Goal: Use online tool/utility: Utilize a website feature to perform a specific function

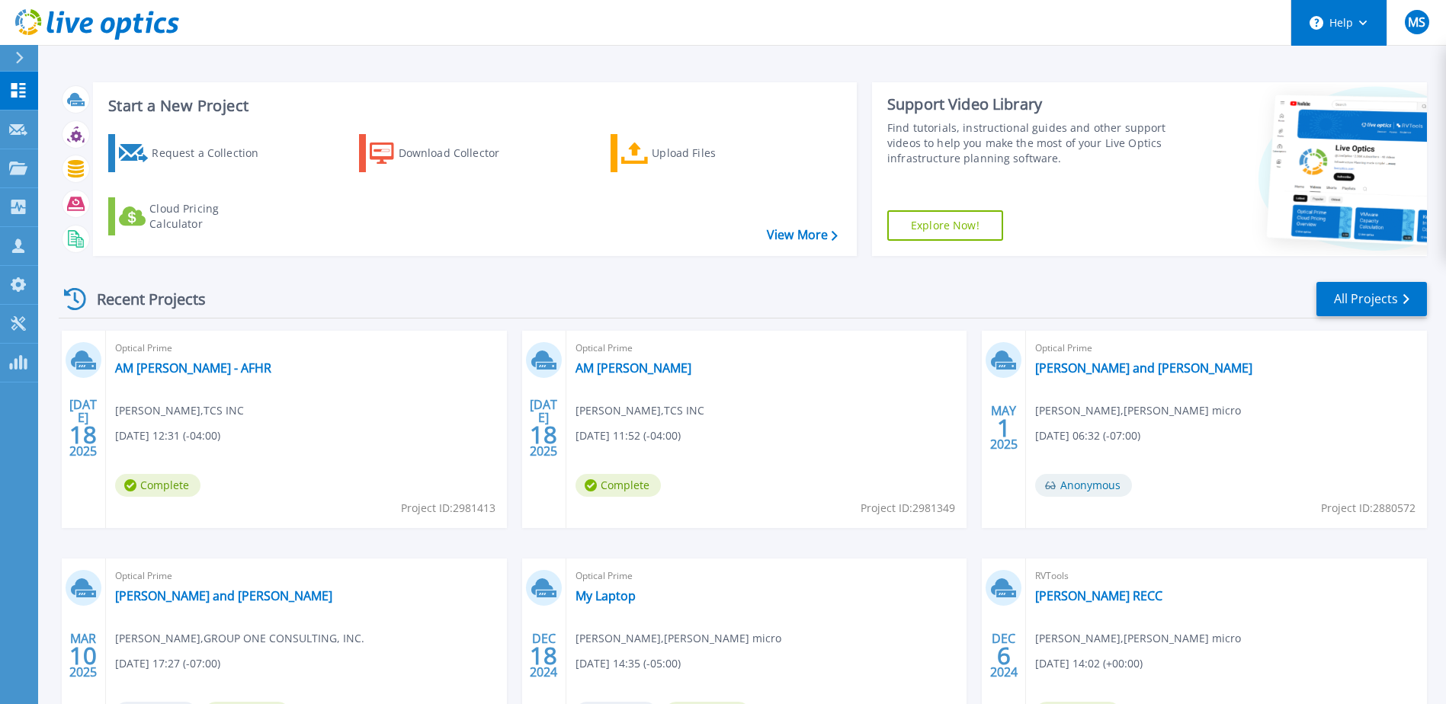
click at [1372, 27] on button "Help" at bounding box center [1338, 23] width 95 height 46
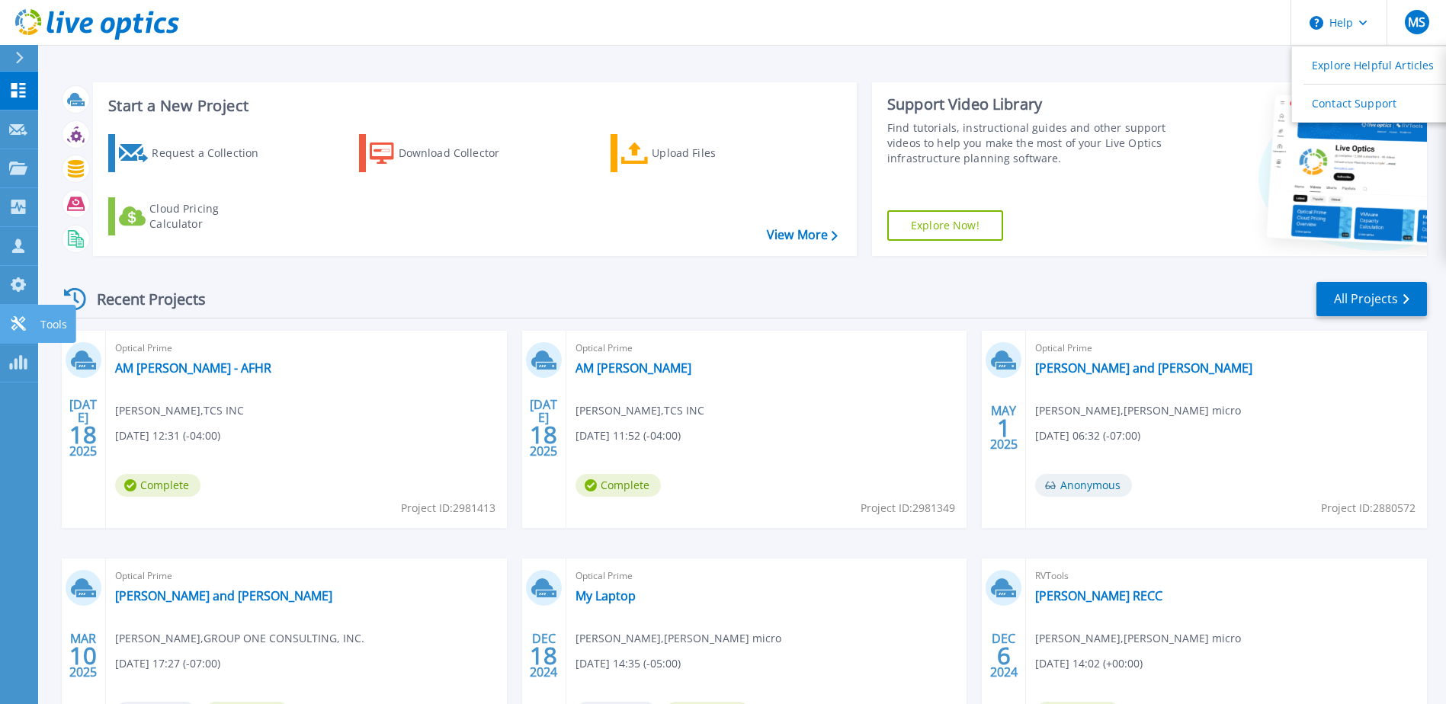
click at [11, 319] on icon at bounding box center [18, 323] width 18 height 14
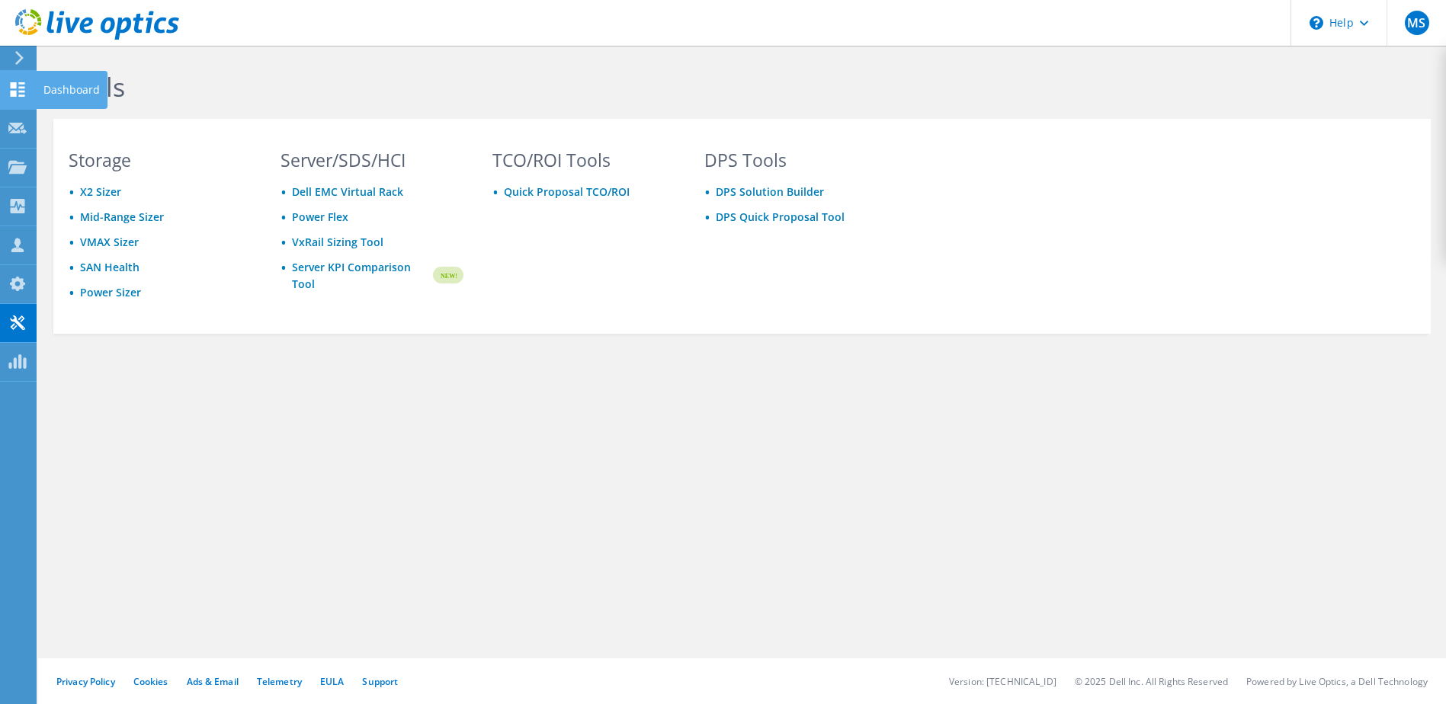
click at [18, 92] on icon at bounding box center [17, 89] width 18 height 14
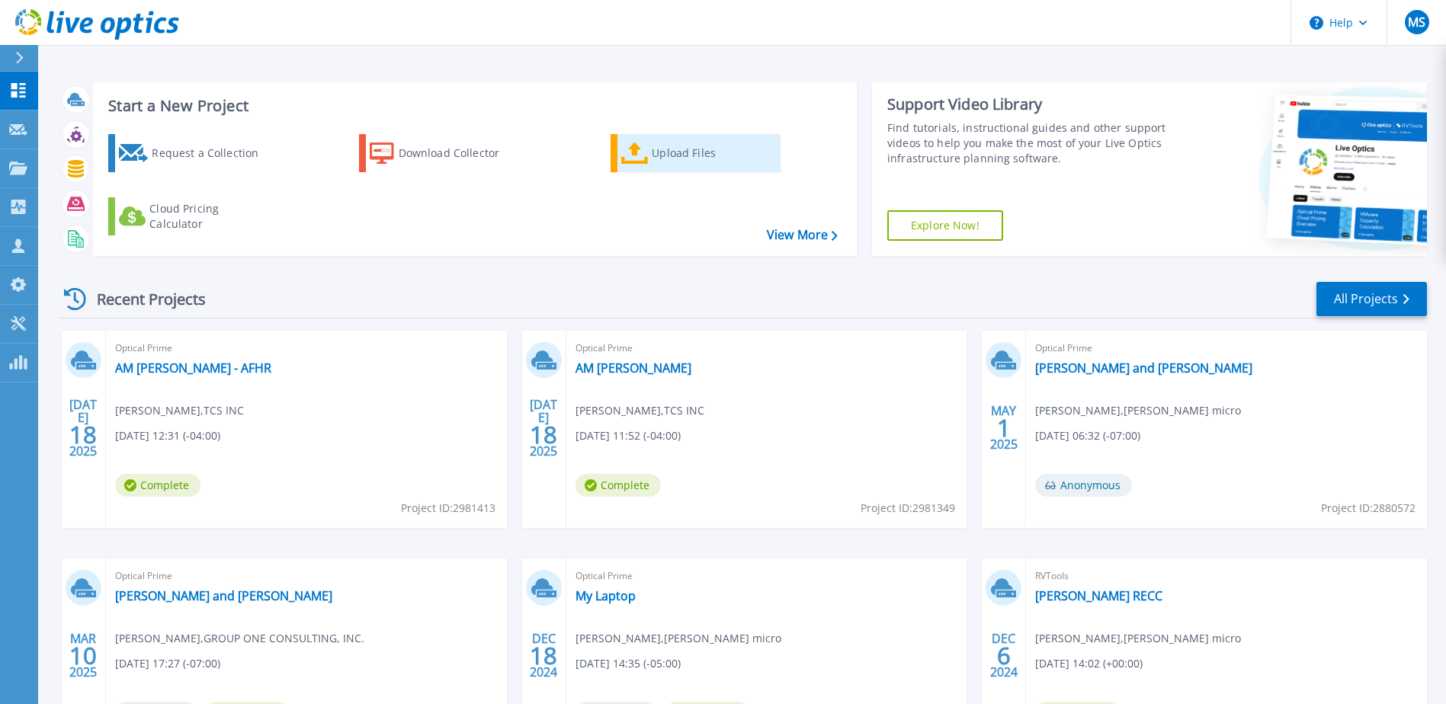
click at [650, 157] on link "Upload Files" at bounding box center [696, 153] width 170 height 38
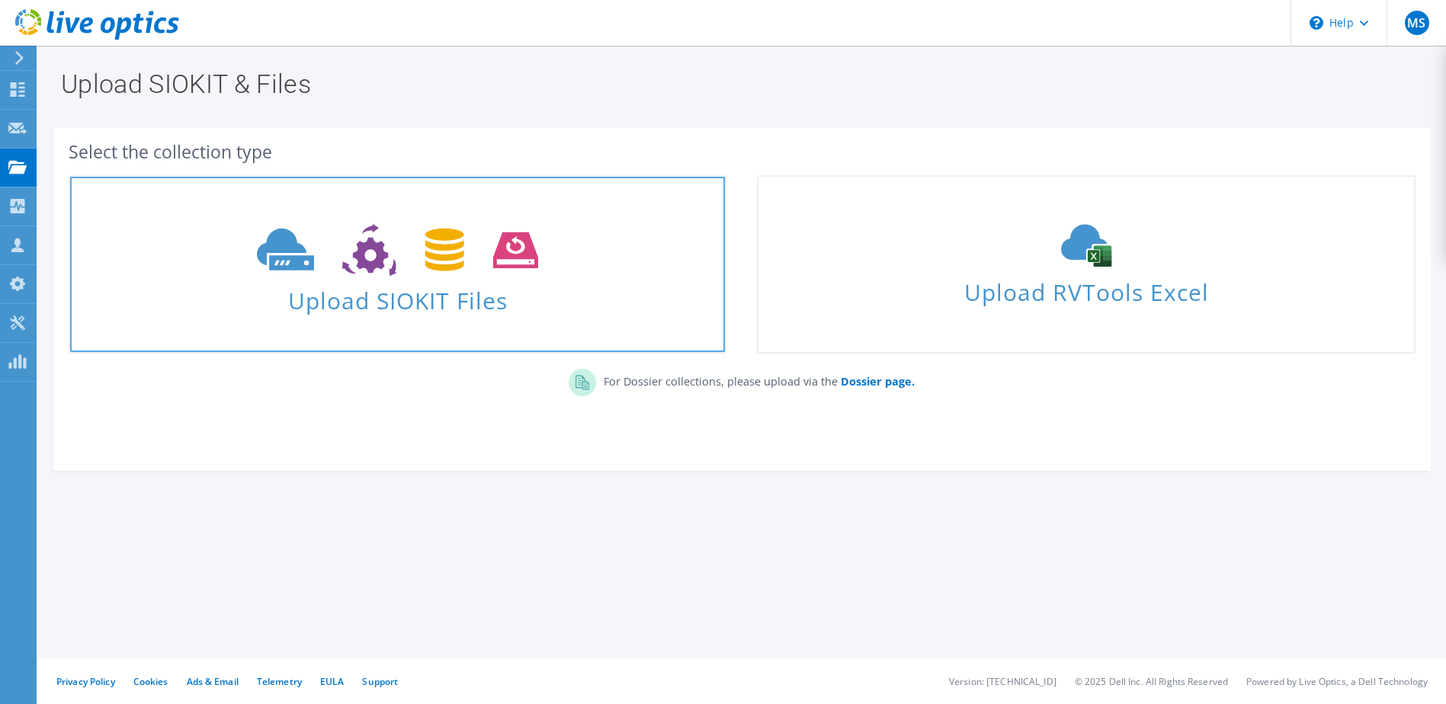
click at [444, 289] on span "Upload SIOKIT Files" at bounding box center [397, 296] width 655 height 33
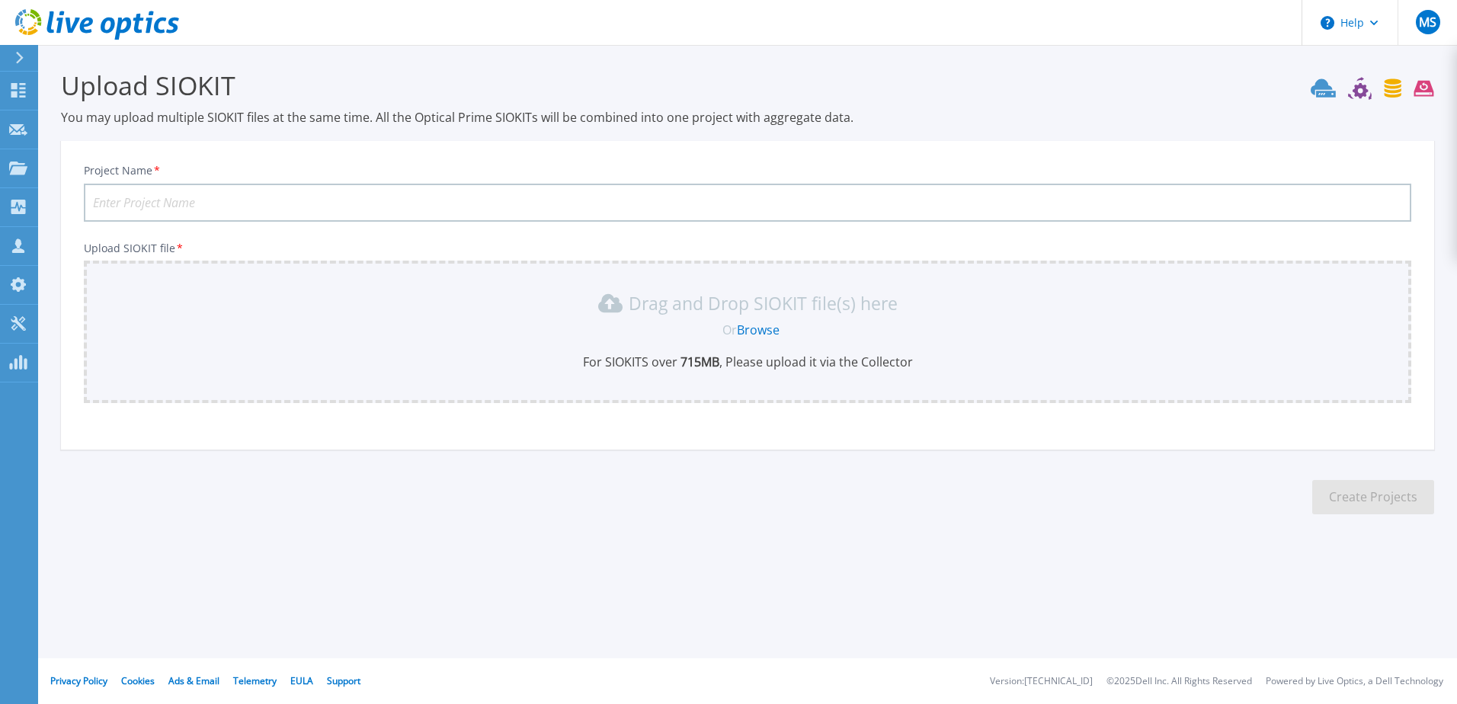
click at [199, 197] on input "Project Name *" at bounding box center [748, 203] width 1328 height 38
type input "Hair Club for Men"
click at [437, 277] on div "Drag and Drop SIOKIT file(s) here Or Browse For SIOKITS over 715 MB , Please up…" at bounding box center [748, 332] width 1328 height 143
click at [777, 326] on link "Browse" at bounding box center [758, 330] width 43 height 17
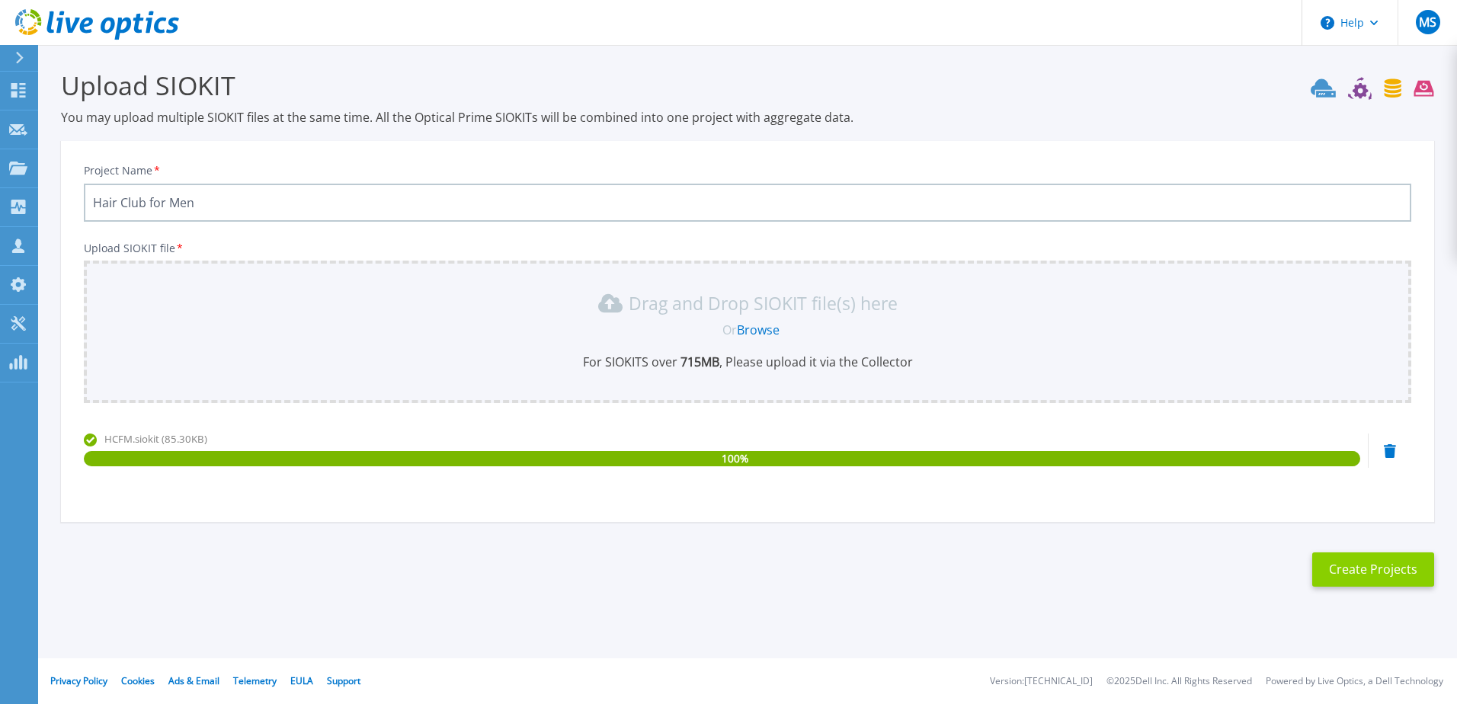
click at [1350, 569] on button "Create Projects" at bounding box center [1373, 570] width 122 height 34
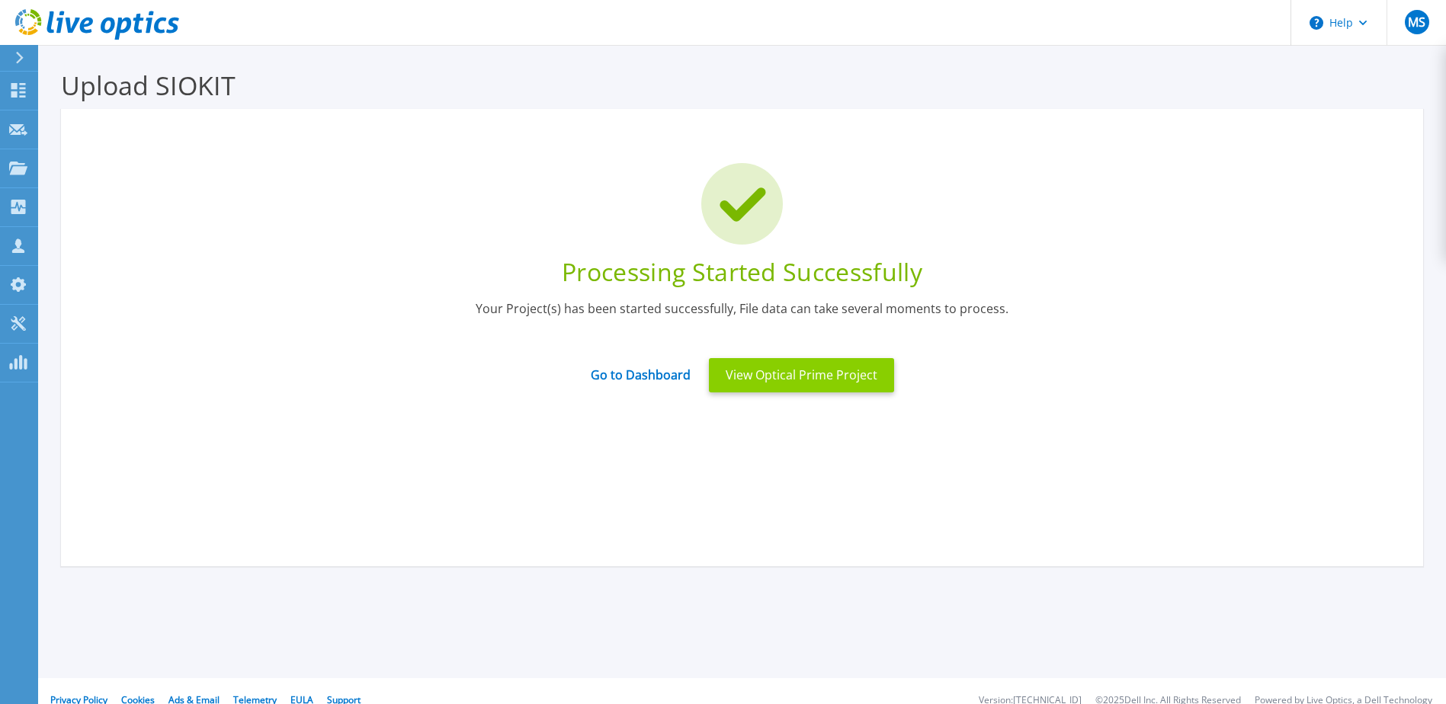
click at [767, 378] on button "View Optical Prime Project" at bounding box center [801, 375] width 185 height 34
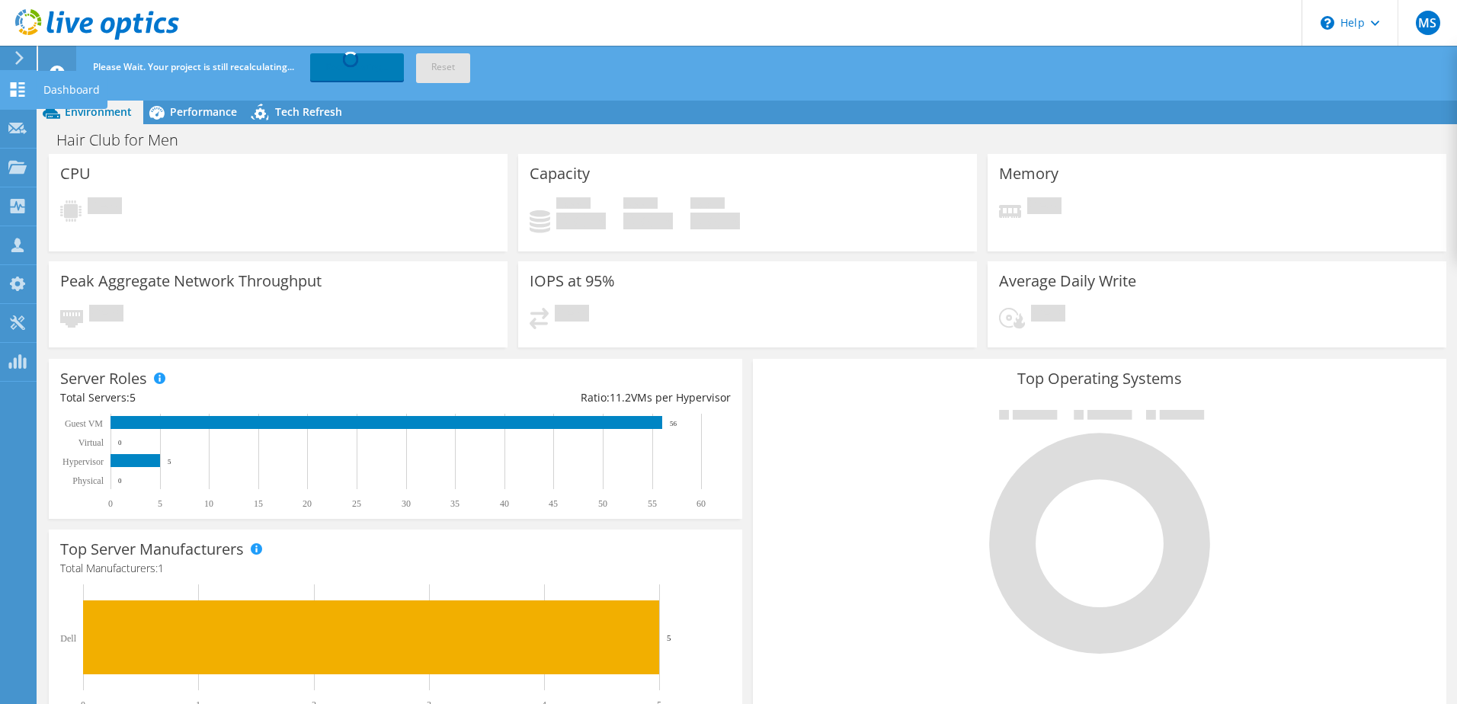
click at [9, 88] on icon at bounding box center [17, 89] width 18 height 14
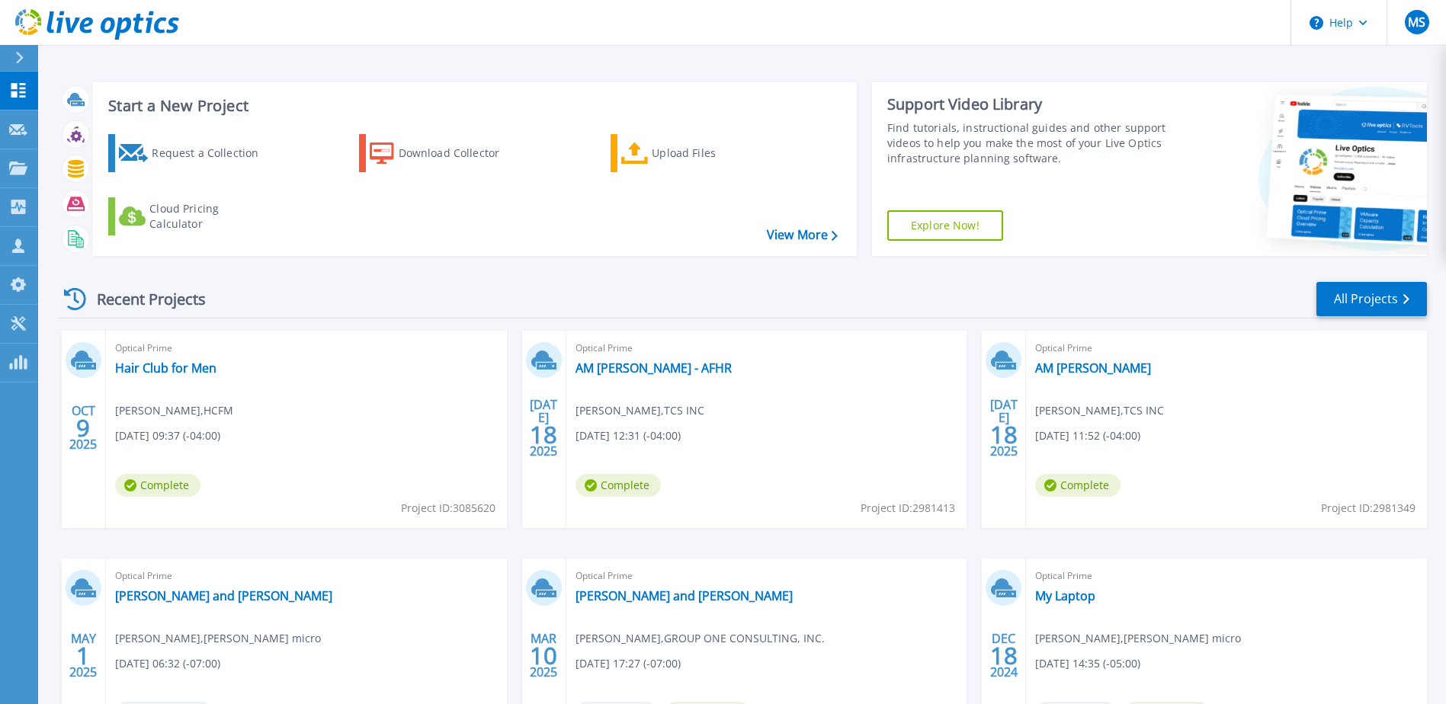
click at [247, 404] on div "Optical Prime Hair Club for Men Eric Myers , HCFM 10/09/2025, 09:37 (-04:00) Co…" at bounding box center [306, 429] width 401 height 197
click at [143, 370] on link "Hair Club for Men" at bounding box center [165, 368] width 101 height 15
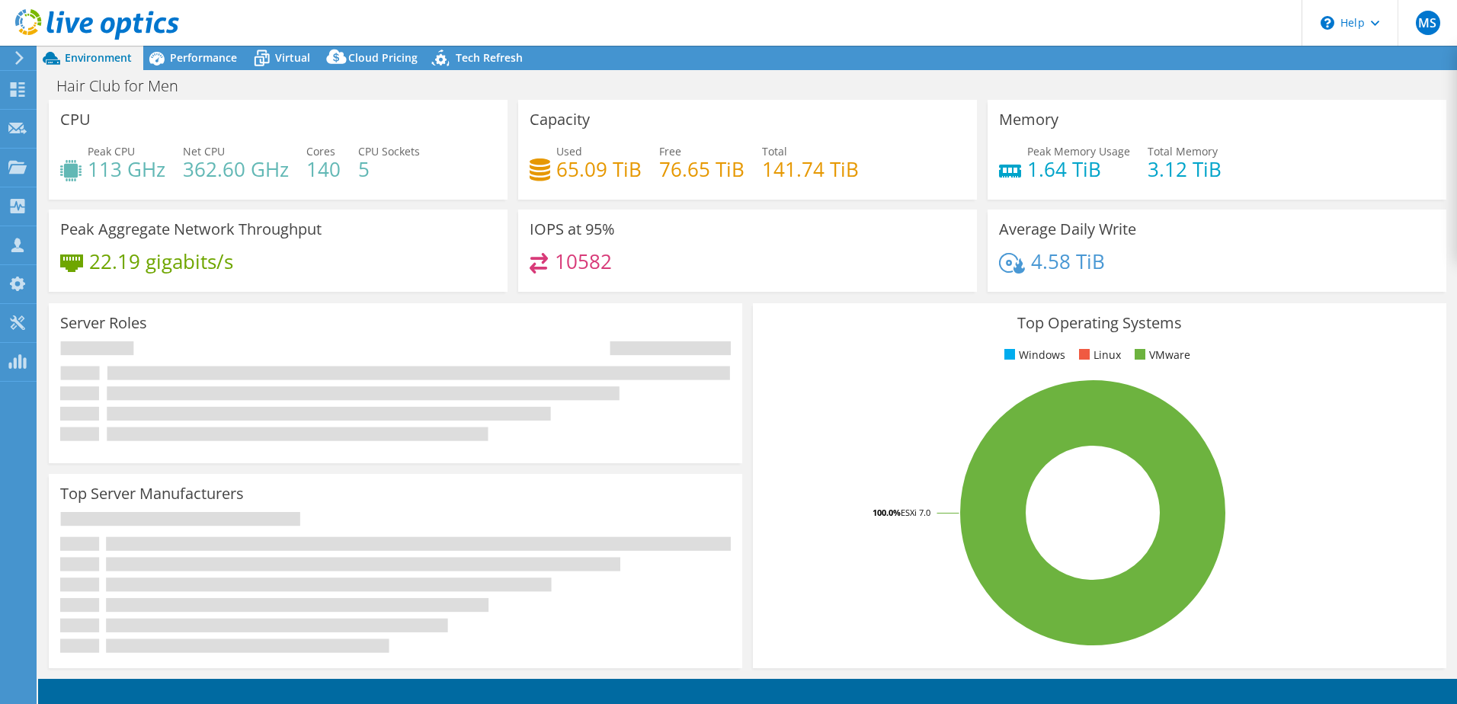
select select "USD"
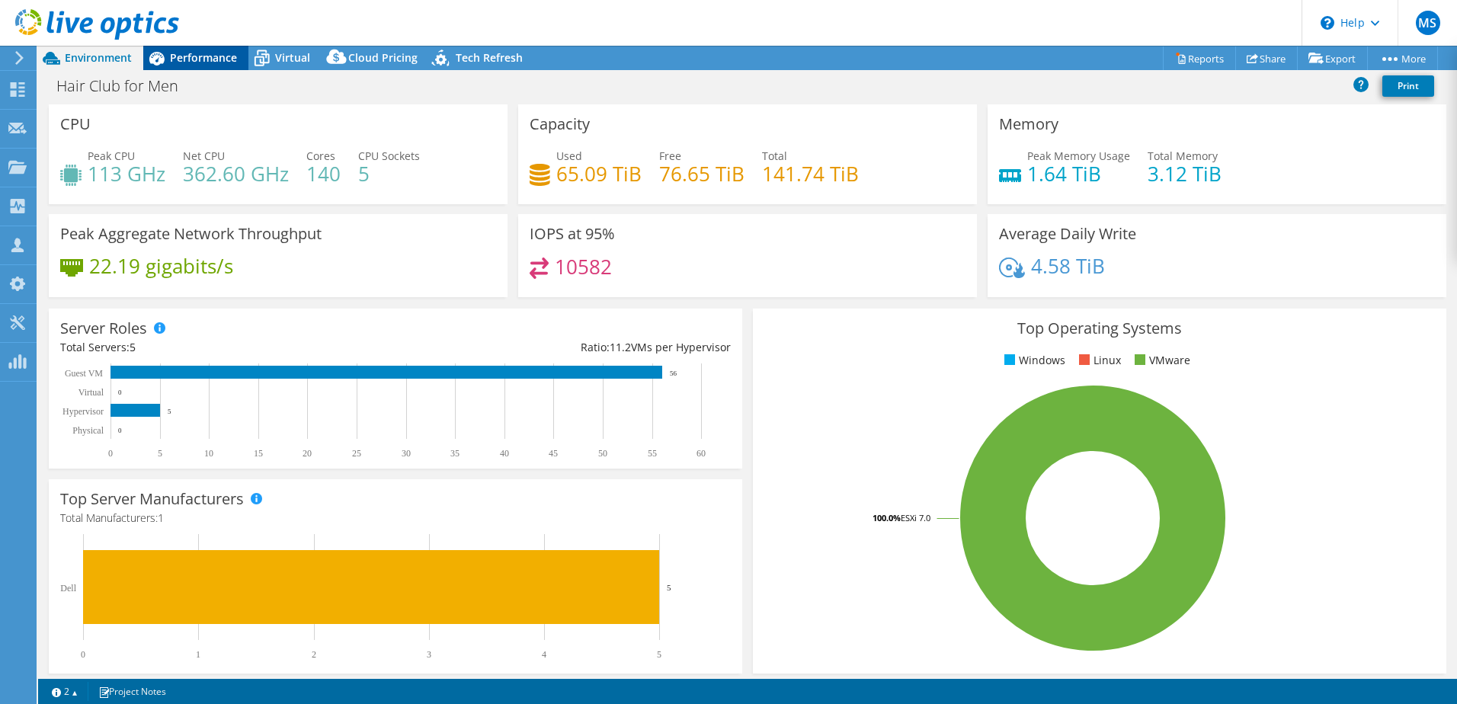
click at [190, 59] on span "Performance" at bounding box center [203, 57] width 67 height 14
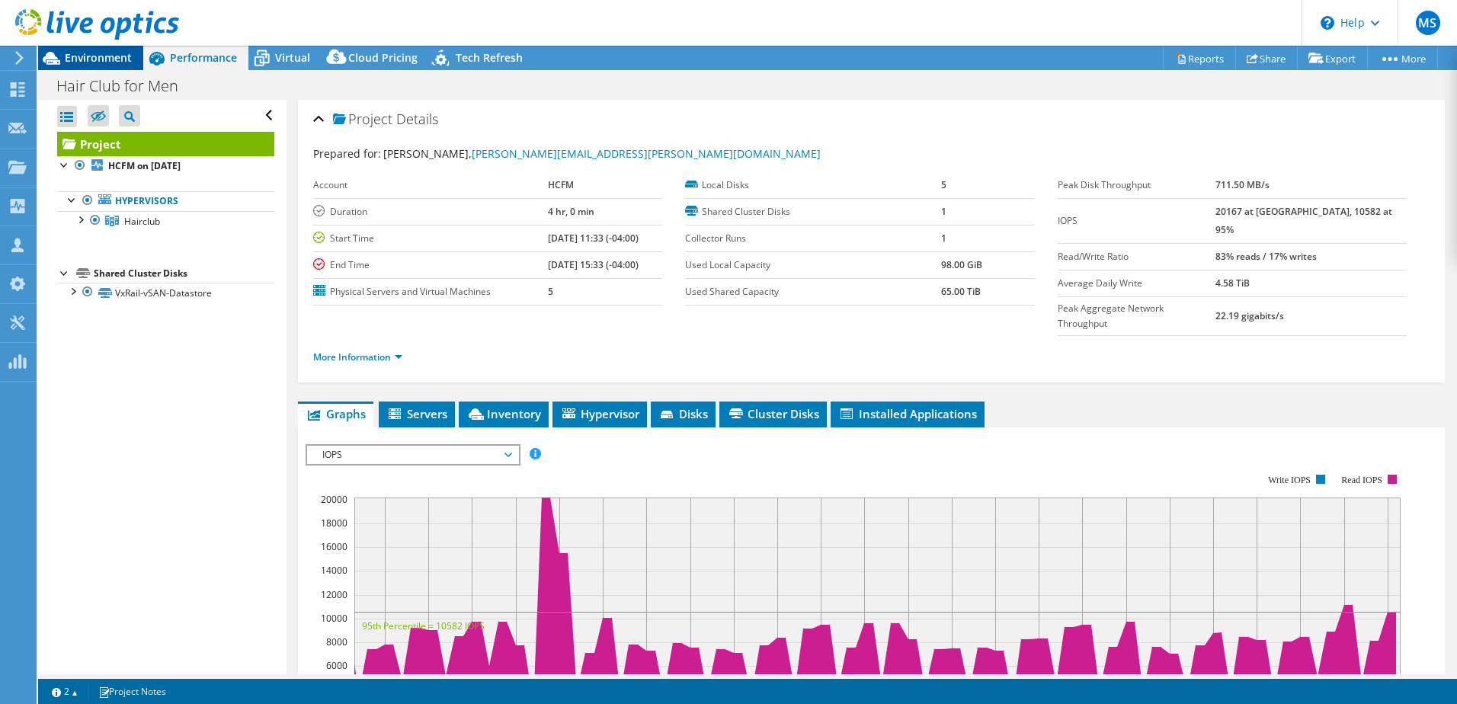
click at [106, 56] on span "Environment" at bounding box center [98, 57] width 67 height 14
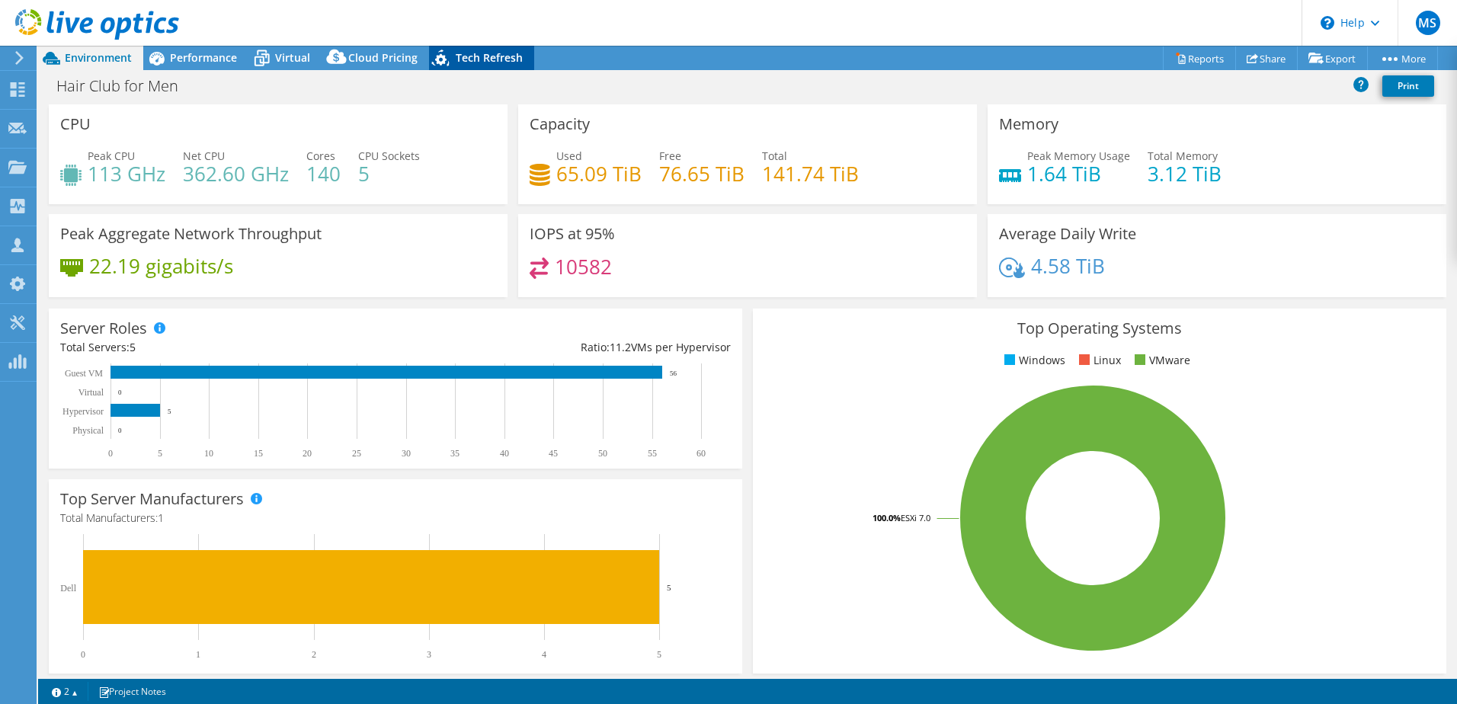
click at [501, 61] on span "Tech Refresh" at bounding box center [489, 57] width 67 height 14
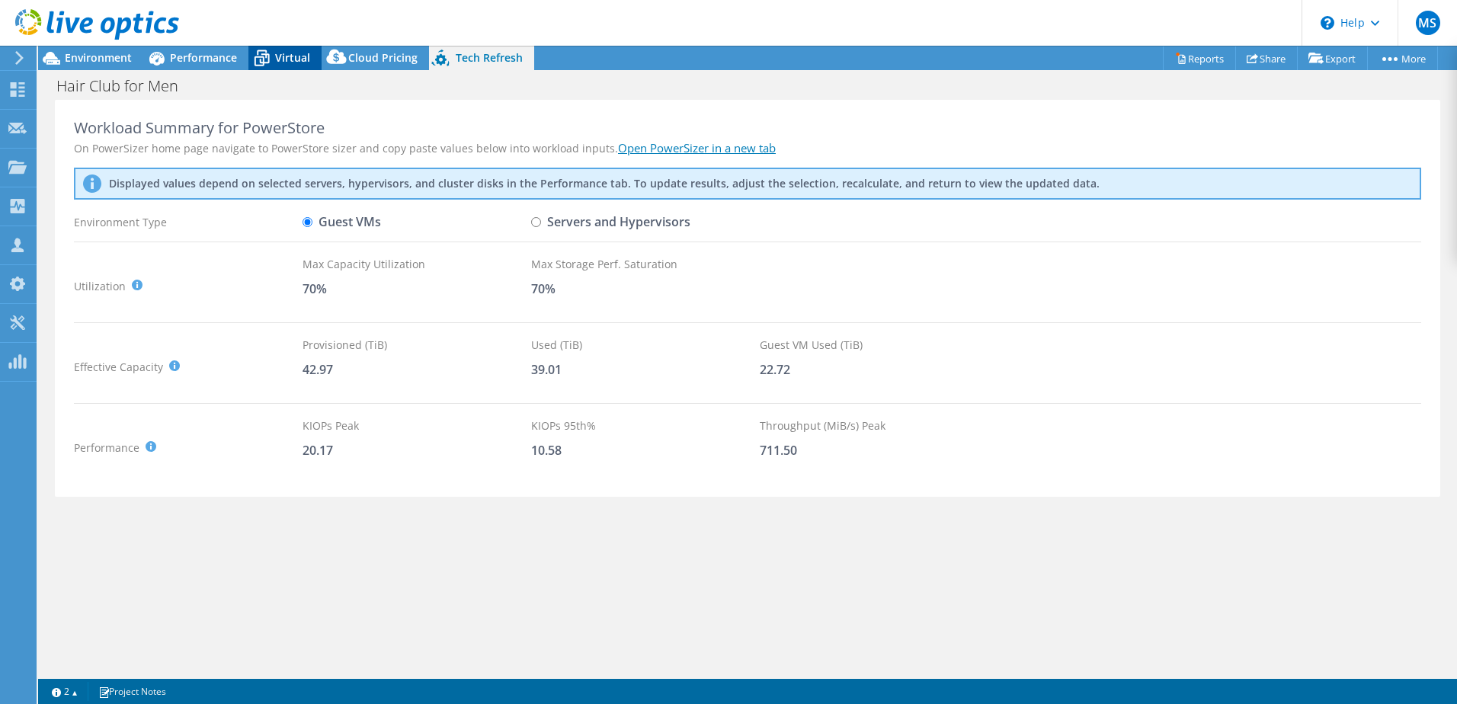
click at [290, 64] on span "Virtual" at bounding box center [292, 57] width 35 height 14
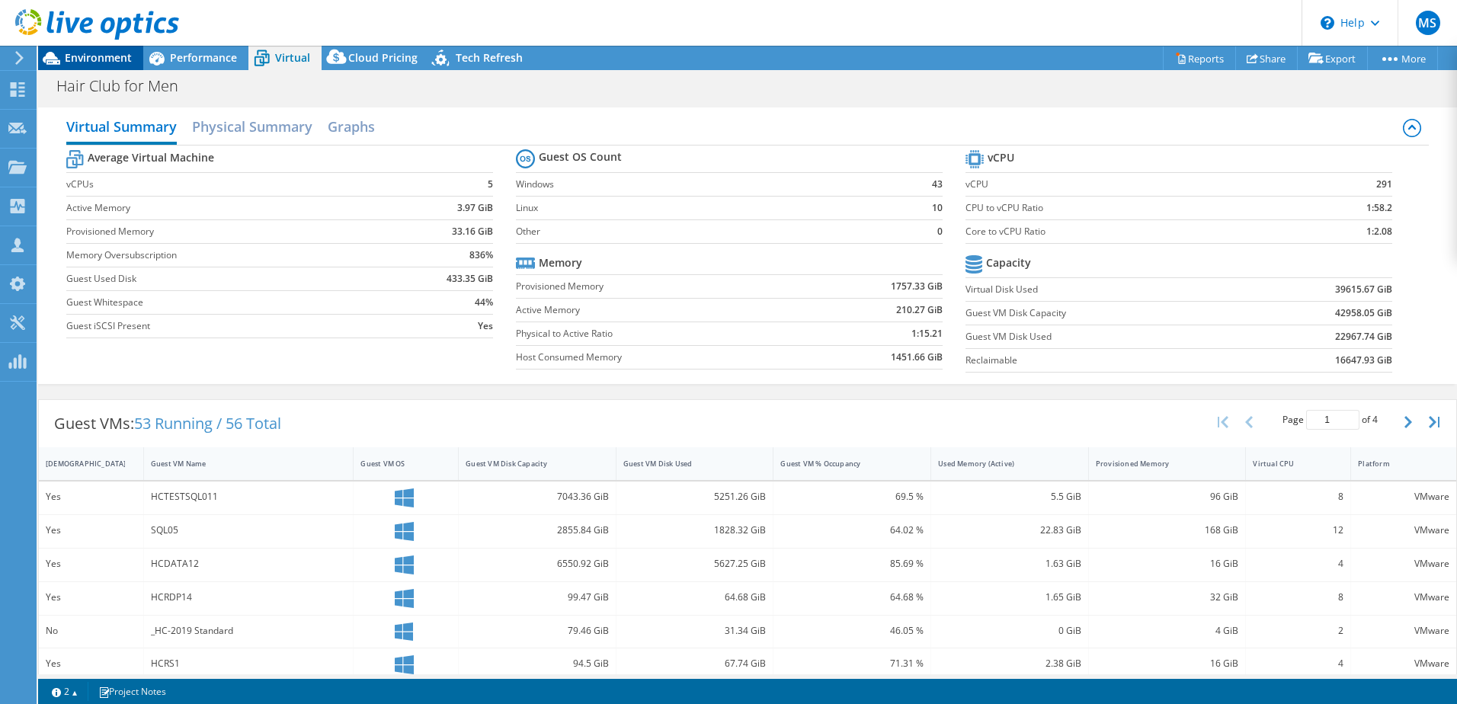
click at [95, 65] on div "Environment" at bounding box center [90, 58] width 105 height 24
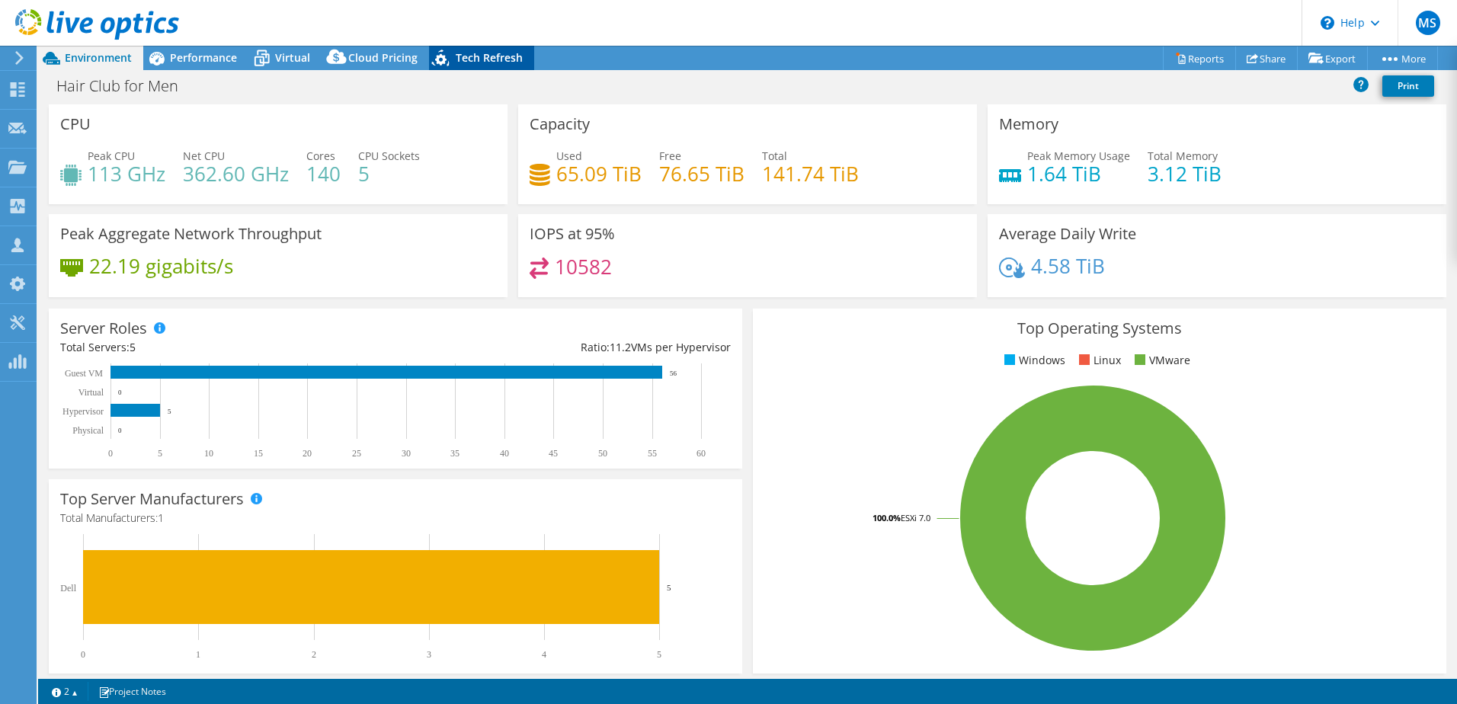
click at [482, 61] on span "Tech Refresh" at bounding box center [489, 57] width 67 height 14
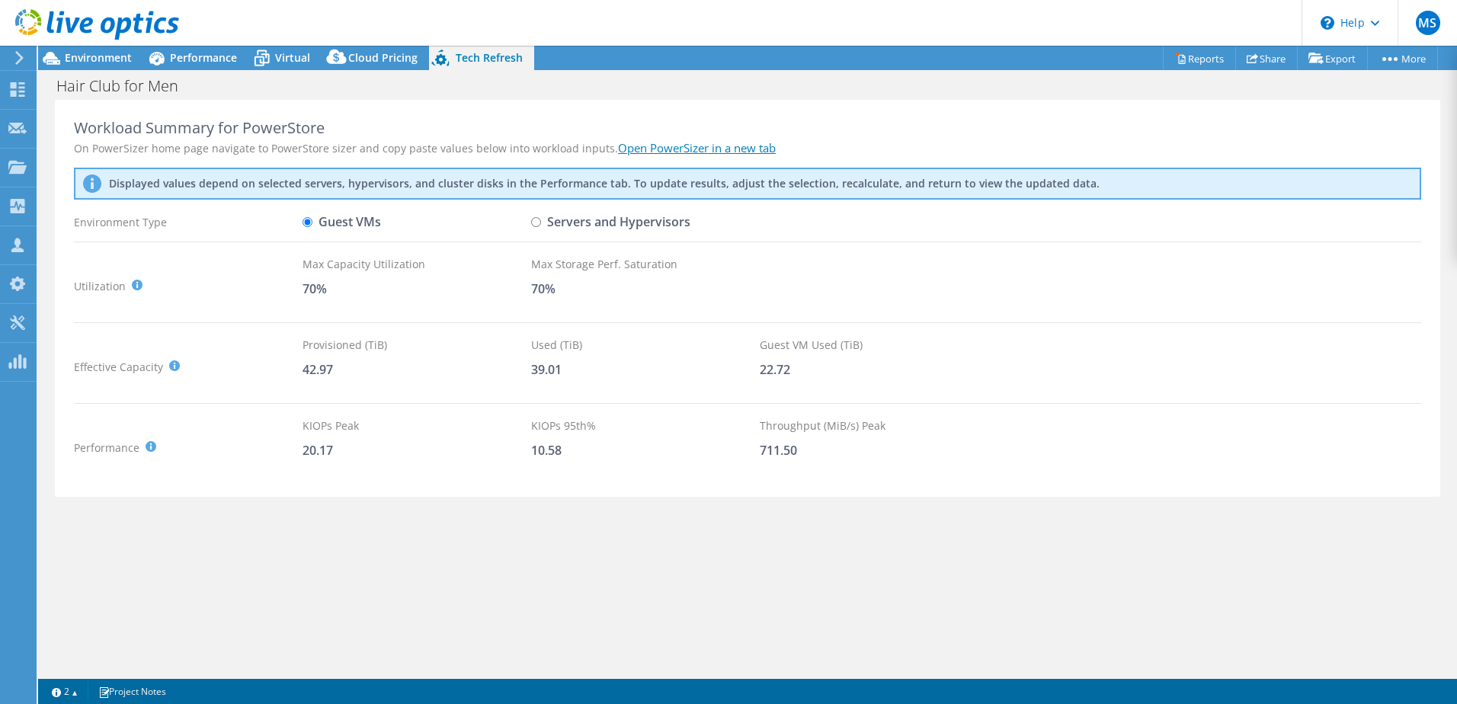
click at [537, 222] on input "Servers and Hypervisors" at bounding box center [536, 222] width 10 height 10
radio input "true"
click at [309, 219] on input "Guest VMs" at bounding box center [308, 222] width 10 height 10
radio input "true"
click at [542, 225] on label "Servers and Hypervisors" at bounding box center [610, 222] width 159 height 27
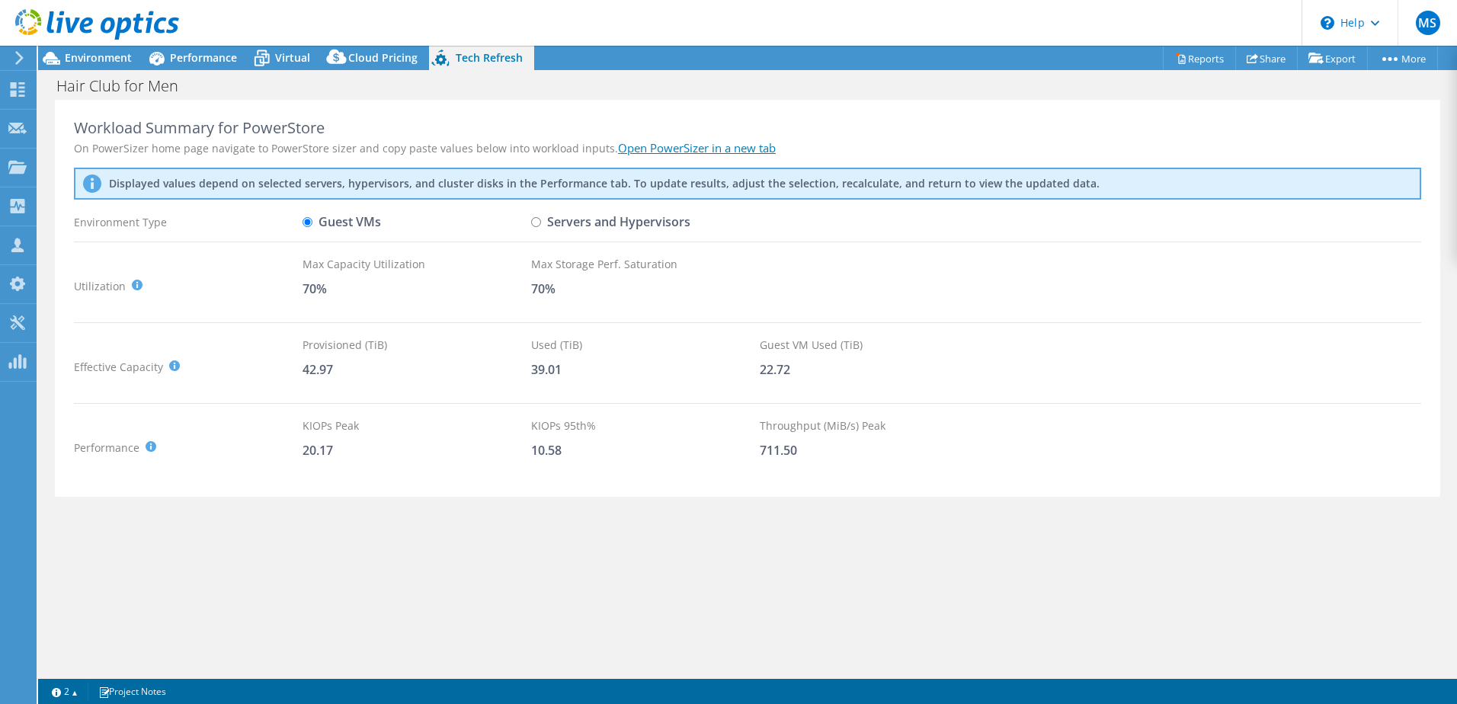
click at [541, 225] on input "Servers and Hypervisors" at bounding box center [536, 222] width 10 height 10
radio input "true"
radio input "false"
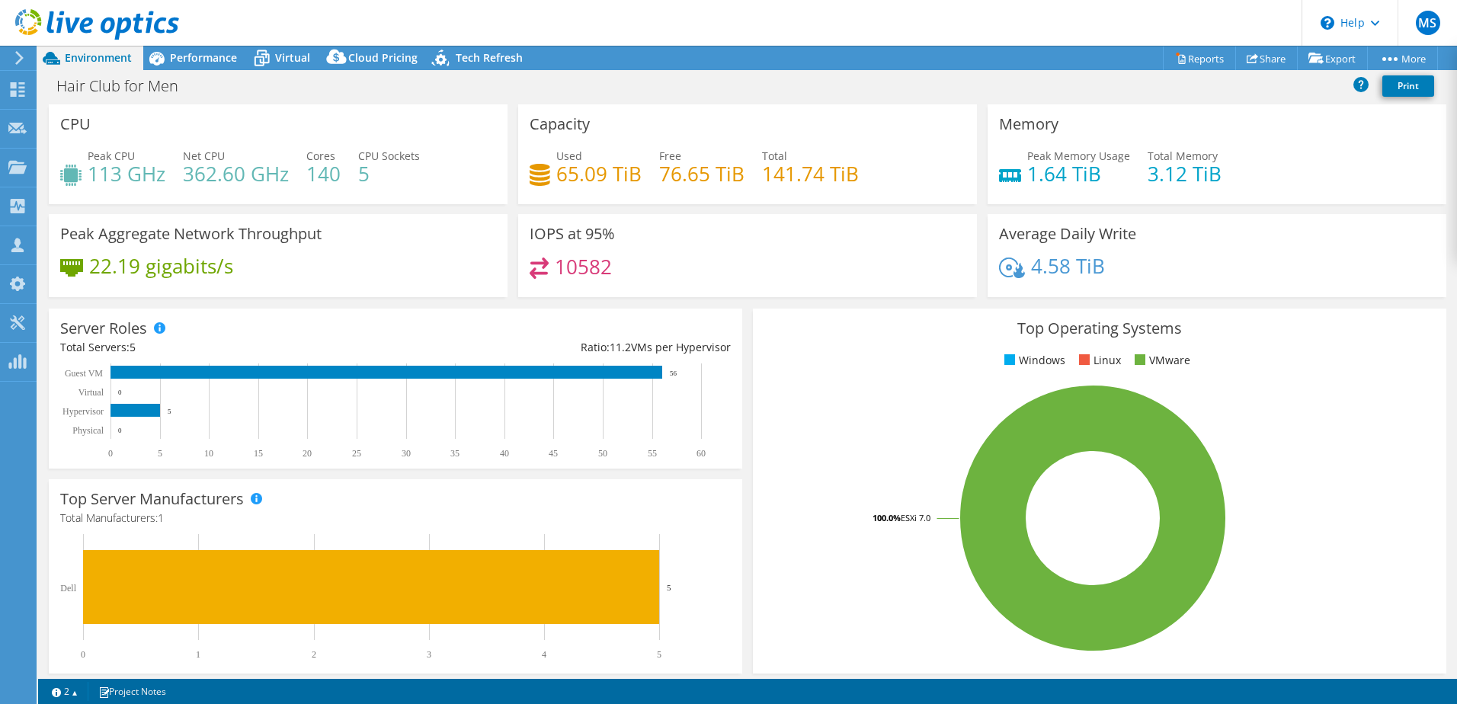
select select "USD"
